Goal: Task Accomplishment & Management: Manage account settings

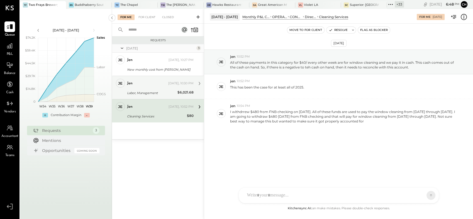
click at [138, 90] on div "Labor, Management" at bounding box center [151, 93] width 49 height 6
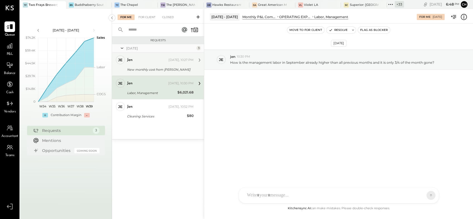
click at [143, 63] on div "jen Yesterday, 10:27 PM" at bounding box center [160, 60] width 67 height 8
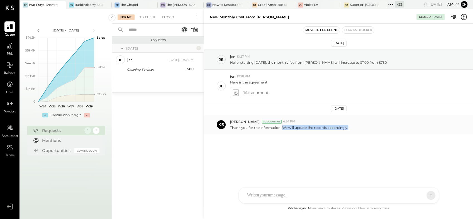
drag, startPoint x: 283, startPoint y: 127, endPoint x: 358, endPoint y: 130, distance: 75.6
click at [358, 130] on div "[PERSON_NAME] Accountant 4:54 PM Thank you for the information. We will update …" at bounding box center [338, 125] width 269 height 20
drag, startPoint x: 358, startPoint y: 130, endPoint x: 294, endPoint y: 145, distance: 66.0
click at [294, 145] on div "[DATE] je jen 10:27 PM Hello, starting [DATE], the monthly fee from [PERSON_NAM…" at bounding box center [338, 107] width 269 height 139
drag, startPoint x: 223, startPoint y: 127, endPoint x: 376, endPoint y: 127, distance: 153.0
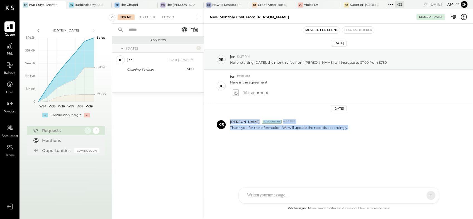
drag, startPoint x: 376, startPoint y: 127, endPoint x: 370, endPoint y: 140, distance: 14.6
click at [370, 140] on div "[DATE] je jen 10:27 PM Hello, starting [DATE], the monthly fee from [PERSON_NAM…" at bounding box center [338, 107] width 269 height 139
click at [286, 151] on div "[DATE] je jen 10:27 PM Hello, starting [DATE], the monthly fee from [PERSON_NAM…" at bounding box center [338, 107] width 269 height 139
click at [283, 127] on p "Thank you for the information. We will update the records accordingly." at bounding box center [289, 127] width 118 height 5
click at [307, 79] on div "jen 10:28 PM" at bounding box center [349, 76] width 239 height 5
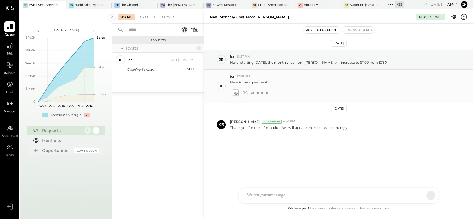
click at [234, 92] on icon at bounding box center [236, 92] width 6 height 6
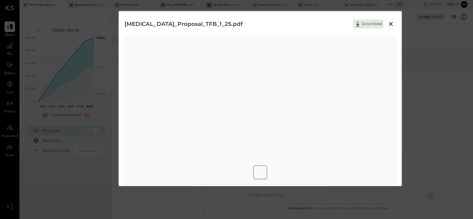
click at [390, 23] on icon at bounding box center [391, 24] width 4 height 4
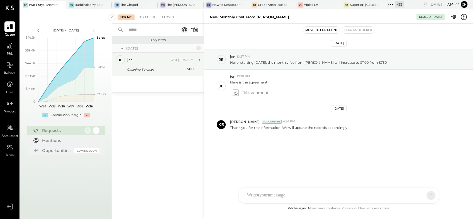
click at [148, 69] on div "Cleaning Services" at bounding box center [156, 70] width 58 height 6
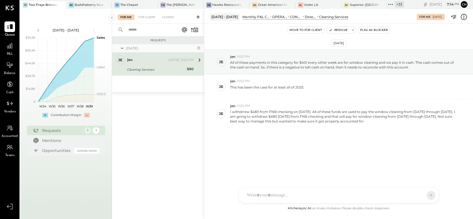
click at [340, 169] on div "[DATE] je jen 10:52 PM All of these payments in this category for $40/ every ot…" at bounding box center [338, 104] width 269 height 132
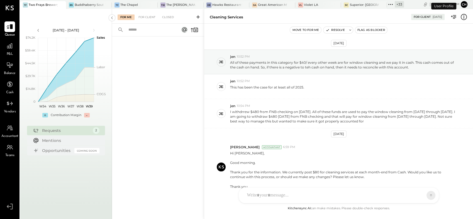
scroll to position [30, 0]
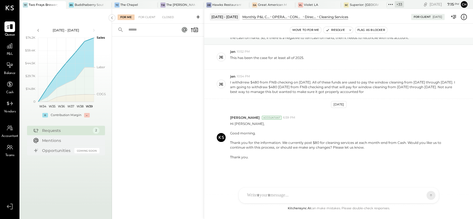
click at [390, 4] on icon at bounding box center [390, 4] width 7 height 7
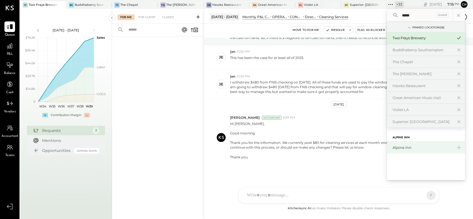
type input "*****"
click at [410, 150] on div "Alpine Inn" at bounding box center [423, 147] width 60 height 5
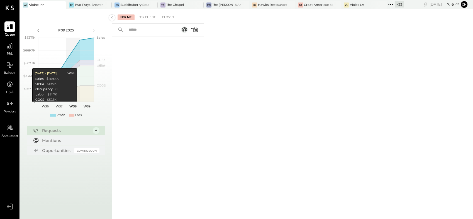
click at [51, 128] on div "Requests" at bounding box center [66, 131] width 48 height 6
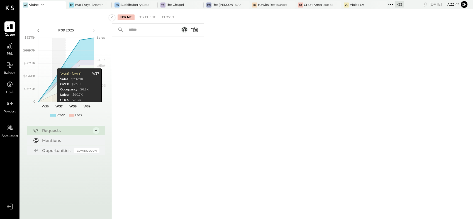
click at [49, 133] on div "Requests 4" at bounding box center [66, 130] width 78 height 9
click at [47, 129] on div "Requests" at bounding box center [66, 131] width 48 height 6
click at [261, 87] on div "For Me For Client Closed" at bounding box center [292, 114] width 361 height 210
